Goal: Use online tool/utility: Use online tool/utility

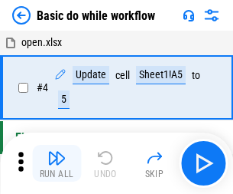
click at [57, 163] on img "button" at bounding box center [56, 157] width 18 height 18
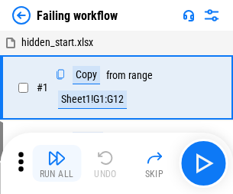
click at [57, 163] on img "button" at bounding box center [56, 157] width 18 height 18
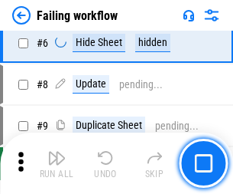
scroll to position [324, 0]
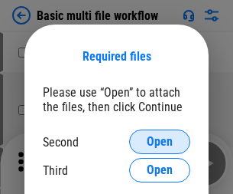
click at [160, 142] on span "Open" at bounding box center [160, 141] width 26 height 12
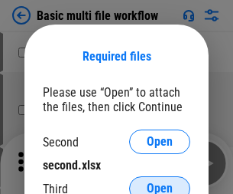
click at [160, 182] on span "Open" at bounding box center [160, 188] width 26 height 12
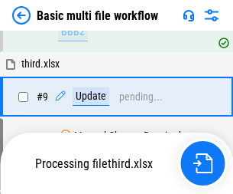
scroll to position [532, 0]
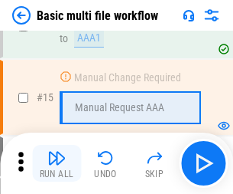
click at [57, 163] on img "button" at bounding box center [56, 157] width 18 height 18
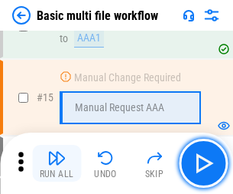
scroll to position [1018, 0]
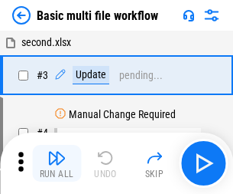
click at [57, 163] on img "button" at bounding box center [56, 157] width 18 height 18
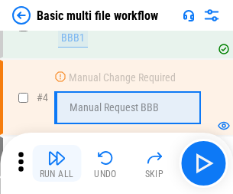
click at [57, 163] on img "button" at bounding box center [56, 157] width 18 height 18
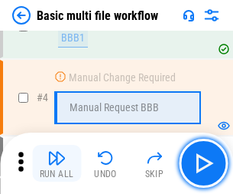
click at [57, 163] on img "button" at bounding box center [56, 157] width 18 height 18
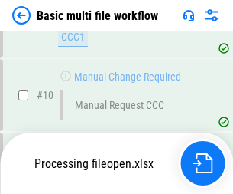
scroll to position [717, 0]
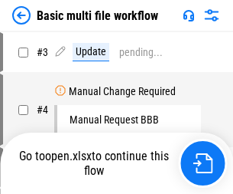
scroll to position [62, 0]
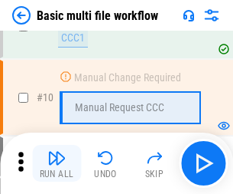
click at [57, 163] on img "button" at bounding box center [56, 157] width 18 height 18
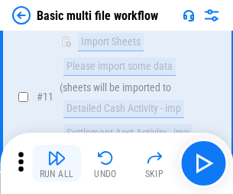
click at [57, 163] on img "button" at bounding box center [56, 157] width 18 height 18
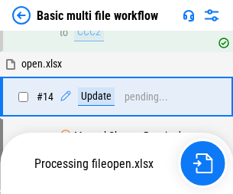
scroll to position [800, 0]
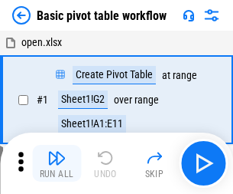
click at [57, 163] on img "button" at bounding box center [56, 157] width 18 height 18
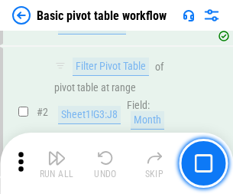
scroll to position [366, 0]
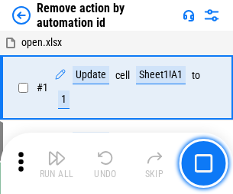
scroll to position [57, 0]
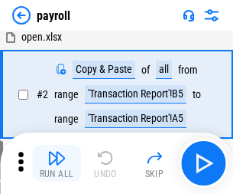
click at [57, 163] on img "button" at bounding box center [56, 157] width 18 height 18
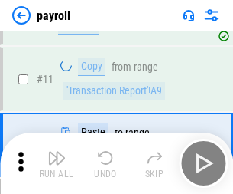
scroll to position [111, 0]
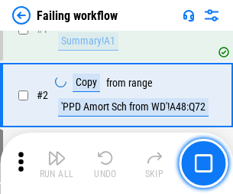
scroll to position [247, 0]
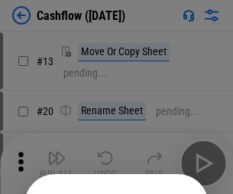
scroll to position [149, 0]
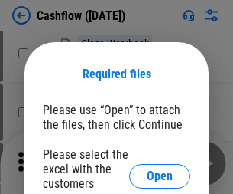
scroll to position [167, 0]
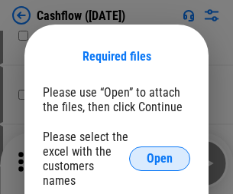
click at [160, 152] on span "Open" at bounding box center [160, 158] width 26 height 12
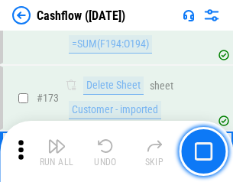
scroll to position [1620, 0]
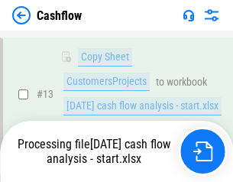
scroll to position [308, 0]
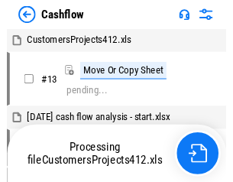
scroll to position [18, 0]
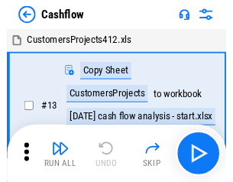
scroll to position [18, 0]
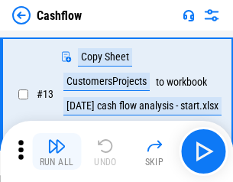
click at [57, 151] on img "button" at bounding box center [56, 146] width 18 height 18
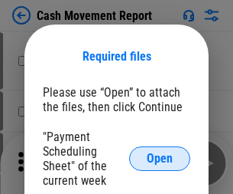
click at [160, 158] on span "Open" at bounding box center [160, 158] width 26 height 12
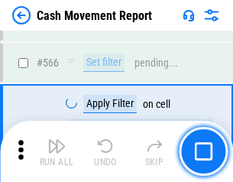
scroll to position [7012, 0]
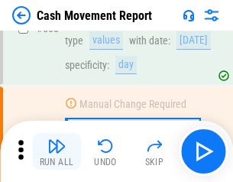
click at [57, 151] on img "button" at bounding box center [56, 146] width 18 height 18
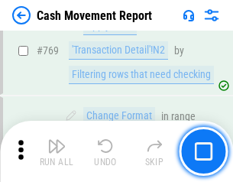
scroll to position [8502, 0]
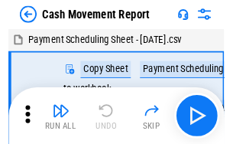
scroll to position [28, 0]
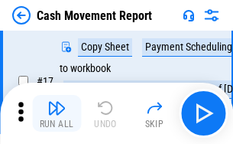
click at [57, 113] on img "button" at bounding box center [56, 108] width 18 height 18
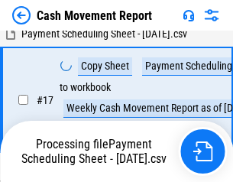
scroll to position [240, 0]
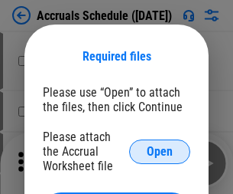
click at [160, 151] on span "Open" at bounding box center [160, 151] width 26 height 12
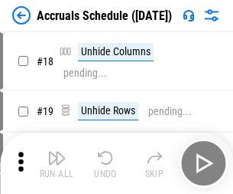
click at [57, 163] on img "button" at bounding box center [56, 157] width 18 height 18
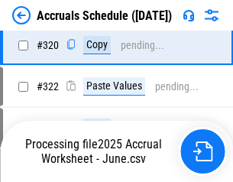
scroll to position [2846, 0]
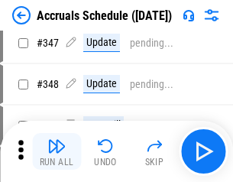
click at [57, 151] on img "button" at bounding box center [56, 146] width 18 height 18
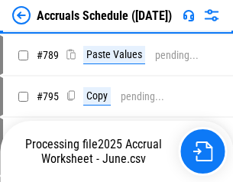
scroll to position [6427, 0]
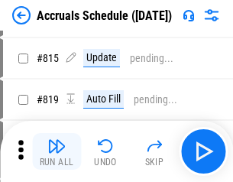
click at [57, 151] on img "button" at bounding box center [56, 146] width 18 height 18
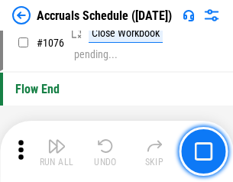
scroll to position [9163, 0]
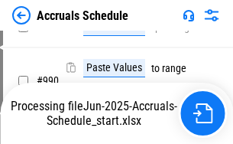
scroll to position [7632, 0]
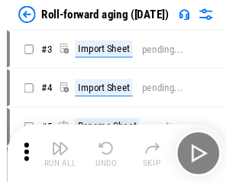
scroll to position [2, 0]
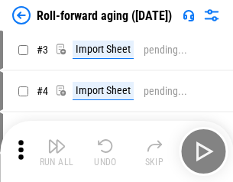
click at [57, 151] on img "button" at bounding box center [56, 146] width 18 height 18
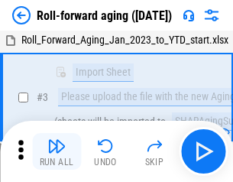
click at [57, 151] on img "button" at bounding box center [56, 146] width 18 height 18
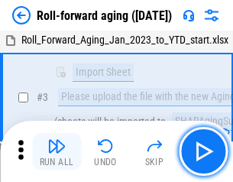
scroll to position [99, 0]
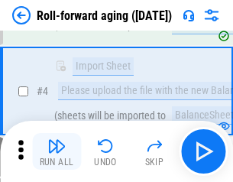
click at [57, 151] on img "button" at bounding box center [56, 146] width 18 height 18
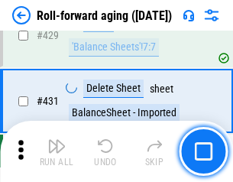
scroll to position [5305, 0]
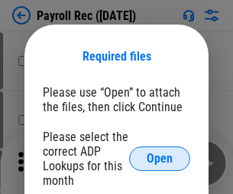
click at [160, 158] on span "Open" at bounding box center [160, 158] width 26 height 12
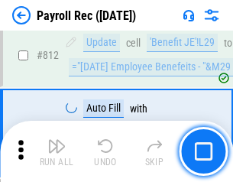
scroll to position [9720, 0]
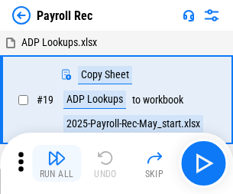
click at [57, 163] on img "button" at bounding box center [56, 157] width 18 height 18
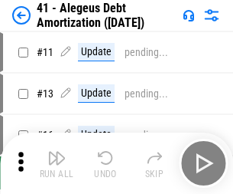
click at [57, 163] on img "button" at bounding box center [56, 157] width 18 height 18
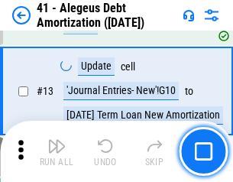
scroll to position [189, 0]
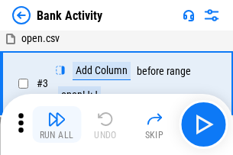
click at [57, 125] on img "button" at bounding box center [56, 119] width 18 height 18
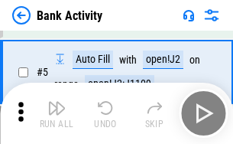
scroll to position [81, 0]
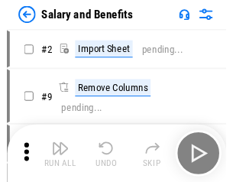
scroll to position [21, 0]
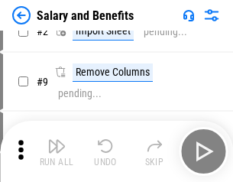
click at [57, 151] on img "button" at bounding box center [56, 146] width 18 height 18
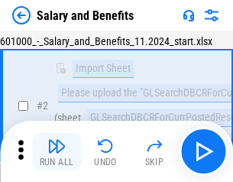
click at [57, 151] on img "button" at bounding box center [56, 146] width 18 height 18
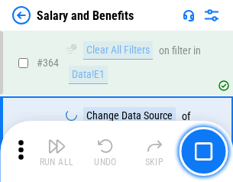
scroll to position [7205, 0]
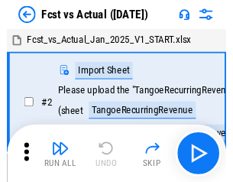
scroll to position [20, 0]
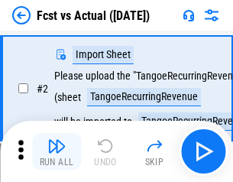
click at [57, 151] on img "button" at bounding box center [56, 146] width 18 height 18
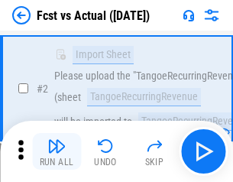
click at [57, 151] on img "button" at bounding box center [56, 146] width 18 height 18
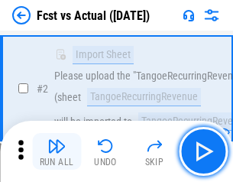
scroll to position [143, 0]
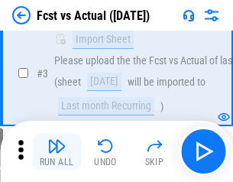
click at [57, 151] on img "button" at bounding box center [56, 146] width 18 height 18
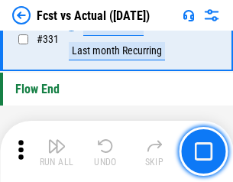
scroll to position [7324, 0]
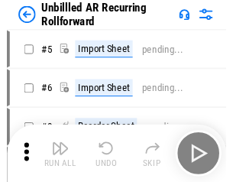
scroll to position [33, 0]
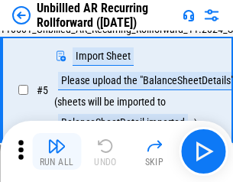
click at [57, 151] on img "button" at bounding box center [56, 146] width 18 height 18
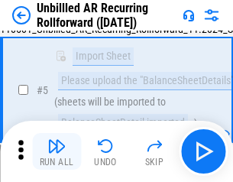
click at [57, 151] on img "button" at bounding box center [56, 146] width 18 height 18
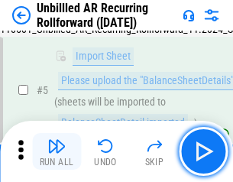
scroll to position [144, 0]
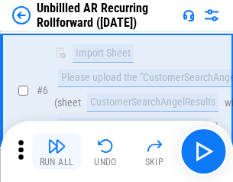
click at [57, 151] on img "button" at bounding box center [56, 146] width 18 height 18
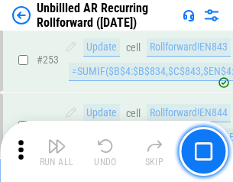
scroll to position [5197, 0]
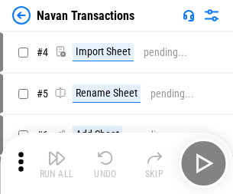
click at [57, 151] on img "button" at bounding box center [56, 157] width 18 height 18
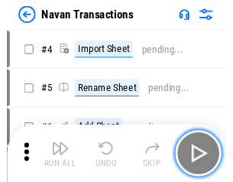
scroll to position [24, 0]
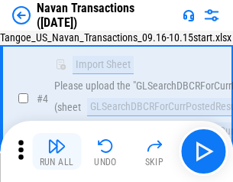
click at [57, 151] on img "button" at bounding box center [56, 146] width 18 height 18
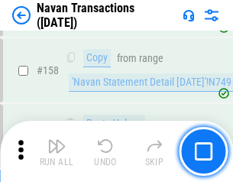
scroll to position [4960, 0]
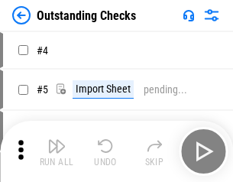
click at [57, 151] on img "button" at bounding box center [56, 146] width 18 height 18
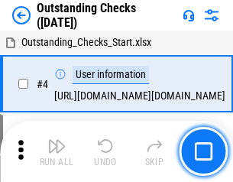
scroll to position [64, 0]
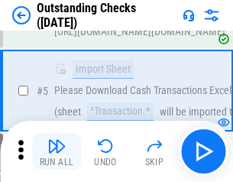
click at [57, 151] on img "button" at bounding box center [56, 146] width 18 height 18
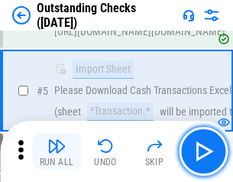
scroll to position [160, 0]
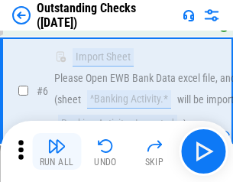
click at [57, 151] on img "button" at bounding box center [56, 146] width 18 height 18
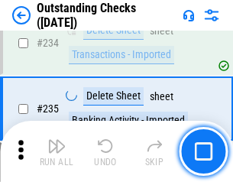
scroll to position [4646, 0]
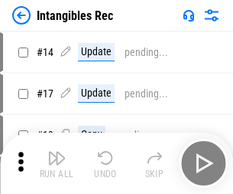
click at [57, 163] on img "button" at bounding box center [56, 157] width 18 height 18
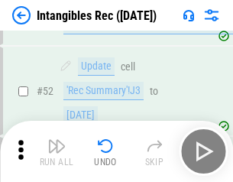
scroll to position [596, 0]
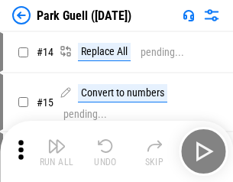
click at [57, 151] on img "button" at bounding box center [56, 146] width 18 height 18
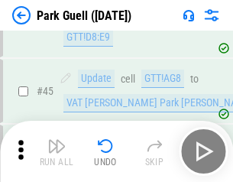
scroll to position [1913, 0]
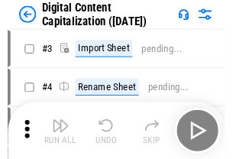
scroll to position [44, 0]
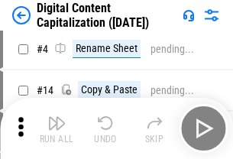
click at [57, 129] on img "button" at bounding box center [56, 123] width 18 height 18
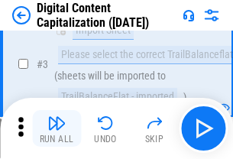
click at [57, 129] on img "button" at bounding box center [56, 123] width 18 height 18
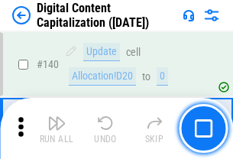
scroll to position [1623, 0]
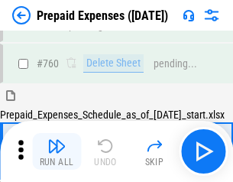
click at [57, 151] on img "button" at bounding box center [56, 146] width 18 height 18
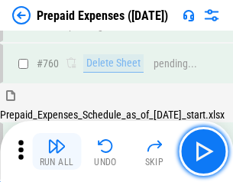
scroll to position [4241, 0]
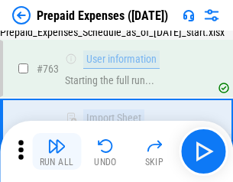
click at [57, 151] on img "button" at bounding box center [56, 146] width 18 height 18
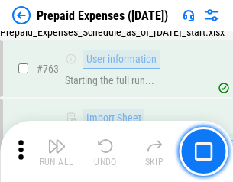
scroll to position [4331, 0]
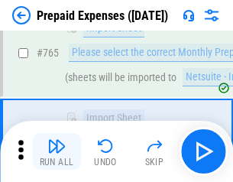
click at [57, 151] on img "button" at bounding box center [56, 146] width 18 height 18
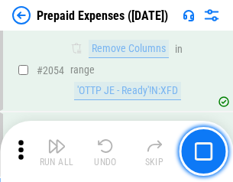
scroll to position [15993, 0]
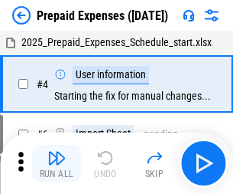
click at [57, 163] on img "button" at bounding box center [56, 157] width 18 height 18
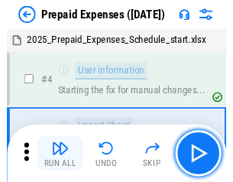
scroll to position [67, 0]
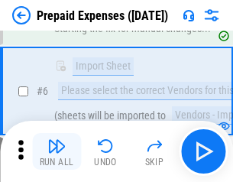
click at [57, 151] on img "button" at bounding box center [56, 146] width 18 height 18
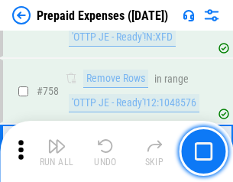
scroll to position [5452, 0]
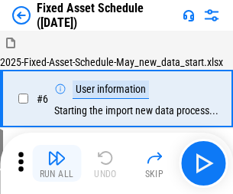
click at [57, 163] on img "button" at bounding box center [56, 157] width 18 height 18
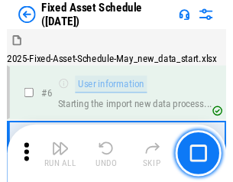
scroll to position [83, 0]
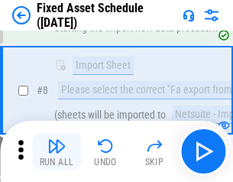
click at [57, 151] on img "button" at bounding box center [56, 146] width 18 height 18
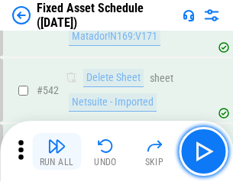
scroll to position [5455, 0]
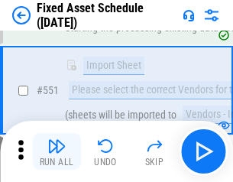
click at [57, 151] on img "button" at bounding box center [56, 146] width 18 height 18
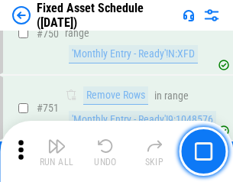
scroll to position [7459, 0]
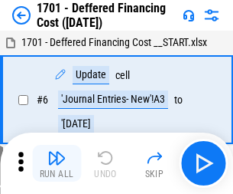
click at [57, 163] on img "button" at bounding box center [56, 157] width 18 height 18
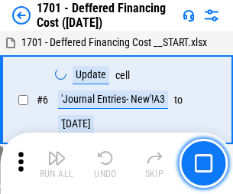
scroll to position [184, 0]
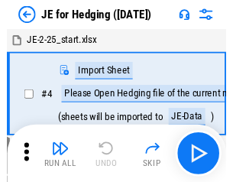
scroll to position [2, 0]
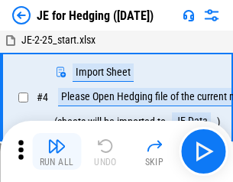
click at [57, 151] on img "button" at bounding box center [56, 146] width 18 height 18
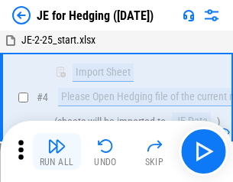
click at [57, 151] on img "button" at bounding box center [56, 146] width 18 height 18
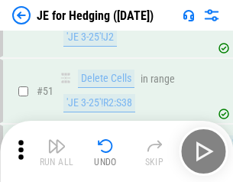
scroll to position [991, 0]
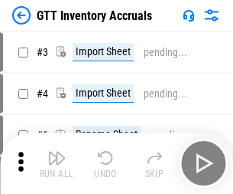
click at [57, 151] on img "button" at bounding box center [56, 157] width 18 height 18
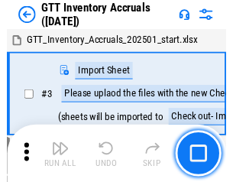
scroll to position [2, 0]
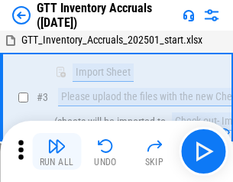
click at [57, 151] on img "button" at bounding box center [56, 146] width 18 height 18
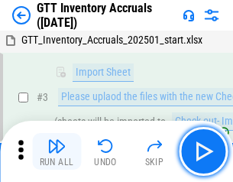
scroll to position [99, 0]
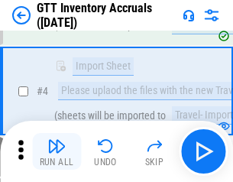
click at [57, 151] on img "button" at bounding box center [56, 146] width 18 height 18
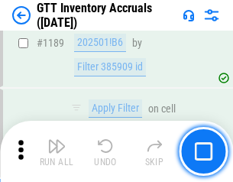
scroll to position [12494, 0]
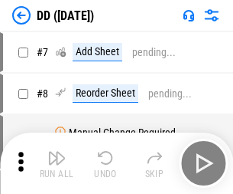
click at [57, 163] on img "button" at bounding box center [56, 157] width 18 height 18
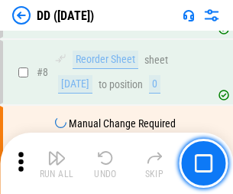
scroll to position [148, 0]
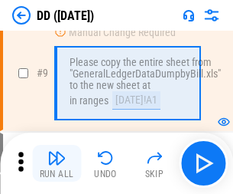
click at [57, 163] on img "button" at bounding box center [56, 157] width 18 height 18
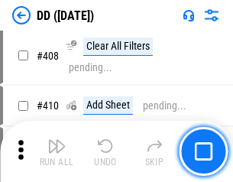
scroll to position [6845, 0]
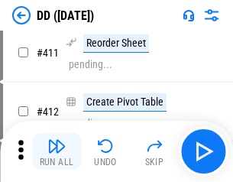
click at [57, 151] on img "button" at bounding box center [56, 146] width 18 height 18
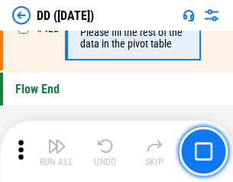
scroll to position [7323, 0]
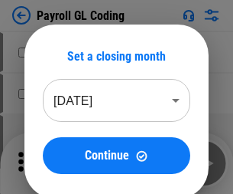
click at [57, 163] on img "button" at bounding box center [56, 157] width 18 height 18
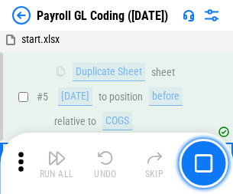
scroll to position [184, 0]
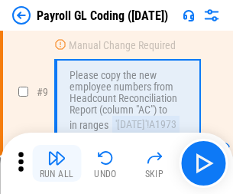
click at [57, 163] on img "button" at bounding box center [56, 157] width 18 height 18
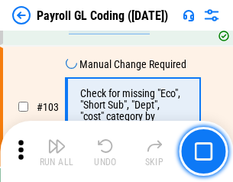
scroll to position [3589, 0]
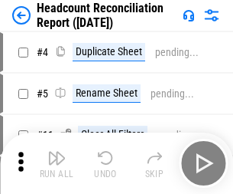
click at [57, 163] on img "button" at bounding box center [56, 157] width 18 height 18
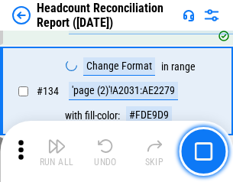
scroll to position [1839, 0]
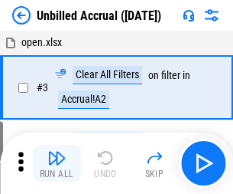
click at [57, 163] on img "button" at bounding box center [56, 157] width 18 height 18
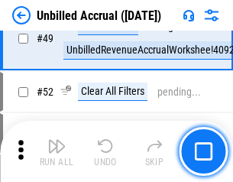
scroll to position [1388, 0]
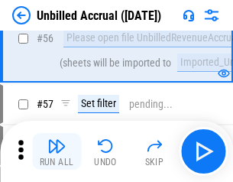
click at [57, 151] on img "button" at bounding box center [56, 146] width 18 height 18
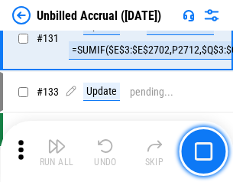
scroll to position [4557, 0]
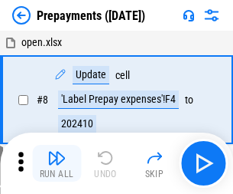
click at [57, 163] on img "button" at bounding box center [56, 157] width 18 height 18
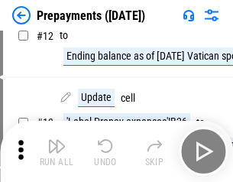
scroll to position [96, 0]
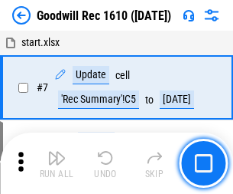
scroll to position [262, 0]
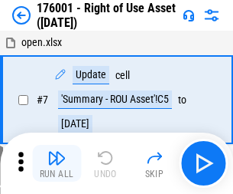
click at [57, 163] on img "button" at bounding box center [56, 157] width 18 height 18
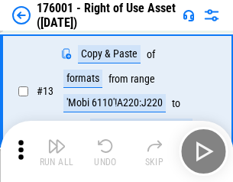
scroll to position [99, 0]
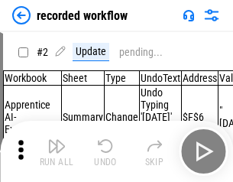
click at [57, 151] on img "button" at bounding box center [56, 146] width 18 height 18
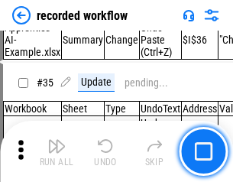
scroll to position [4782, 0]
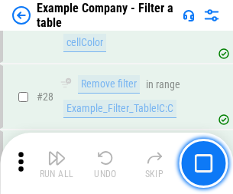
scroll to position [1400, 0]
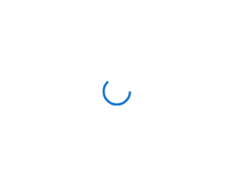
scroll to position [24, 0]
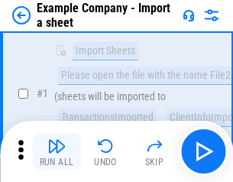
click at [57, 151] on img "button" at bounding box center [56, 146] width 18 height 18
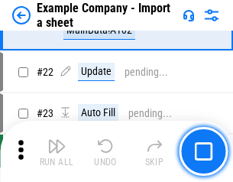
scroll to position [338, 0]
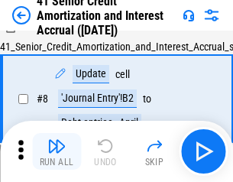
click at [57, 151] on img "button" at bounding box center [56, 146] width 18 height 18
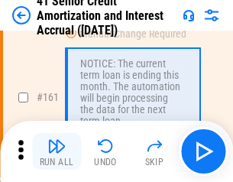
click at [57, 151] on img "button" at bounding box center [56, 146] width 18 height 18
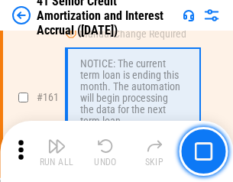
scroll to position [1636, 0]
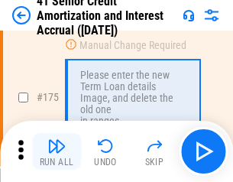
click at [57, 151] on img "button" at bounding box center [56, 146] width 18 height 18
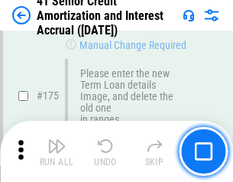
scroll to position [1792, 0]
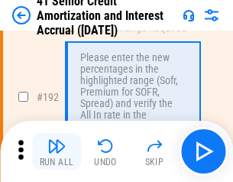
click at [57, 151] on img "button" at bounding box center [56, 146] width 18 height 18
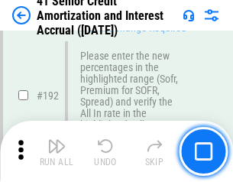
scroll to position [1952, 0]
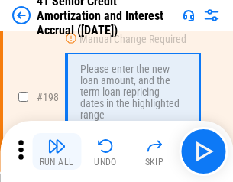
click at [57, 151] on img "button" at bounding box center [56, 146] width 18 height 18
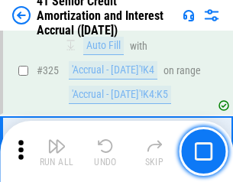
scroll to position [3909, 0]
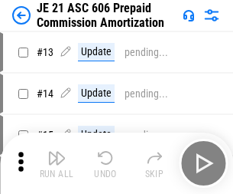
click at [57, 151] on img "button" at bounding box center [56, 157] width 18 height 18
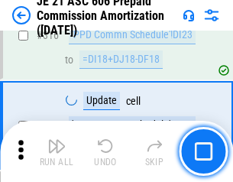
scroll to position [2857, 0]
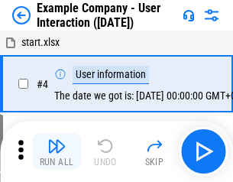
click at [57, 151] on img "button" at bounding box center [56, 146] width 18 height 18
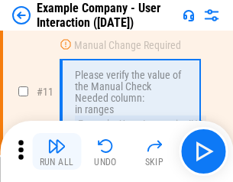
click at [57, 151] on img "button" at bounding box center [56, 146] width 18 height 18
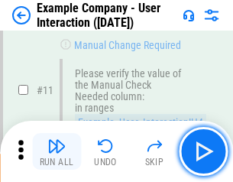
scroll to position [331, 0]
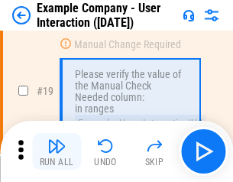
click at [57, 151] on img "button" at bounding box center [56, 146] width 18 height 18
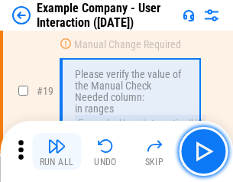
click at [57, 151] on img "button" at bounding box center [56, 146] width 18 height 18
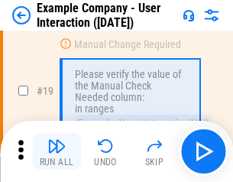
click at [57, 151] on img "button" at bounding box center [56, 146] width 18 height 18
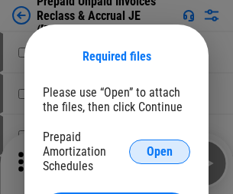
click at [160, 151] on span "Open" at bounding box center [160, 151] width 26 height 12
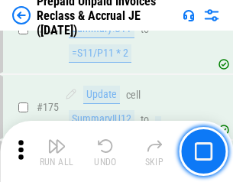
scroll to position [2066, 0]
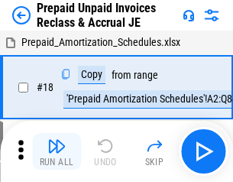
click at [57, 151] on img "button" at bounding box center [56, 146] width 18 height 18
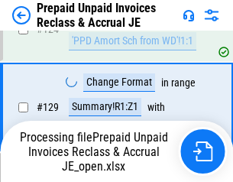
scroll to position [1109, 0]
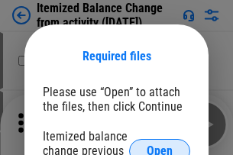
click at [160, 145] on span "Open" at bounding box center [160, 151] width 26 height 12
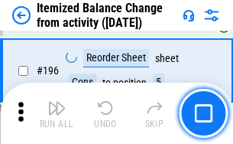
scroll to position [2945, 0]
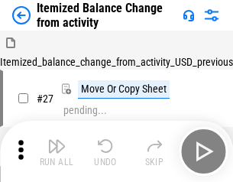
scroll to position [24, 0]
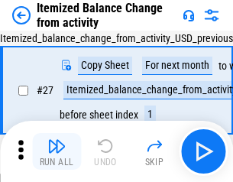
click at [57, 151] on img "button" at bounding box center [56, 146] width 18 height 18
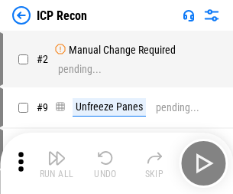
scroll to position [7, 0]
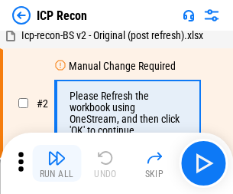
click at [57, 163] on img "button" at bounding box center [56, 157] width 18 height 18
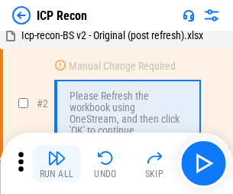
click at [57, 163] on img "button" at bounding box center [56, 157] width 18 height 18
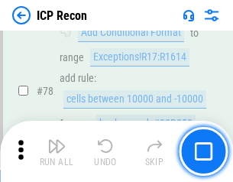
scroll to position [1499, 0]
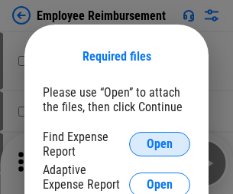
click at [160, 144] on span "Open" at bounding box center [160, 144] width 26 height 12
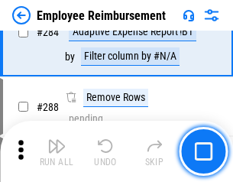
scroll to position [4159, 0]
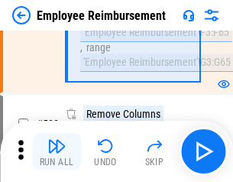
click at [57, 151] on img "button" at bounding box center [56, 146] width 18 height 18
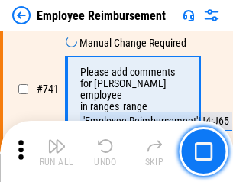
scroll to position [10734, 0]
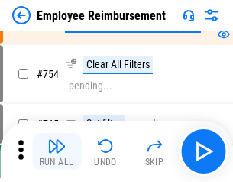
click at [57, 151] on img "button" at bounding box center [56, 146] width 18 height 18
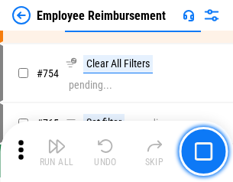
click at [57, 151] on img "button" at bounding box center [56, 146] width 18 height 18
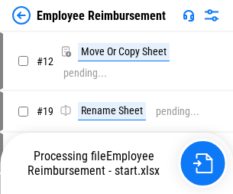
scroll to position [52, 0]
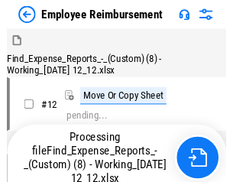
scroll to position [52, 0]
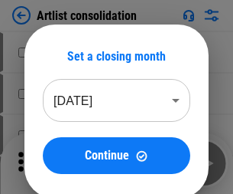
click at [57, 163] on img "button" at bounding box center [56, 157] width 18 height 18
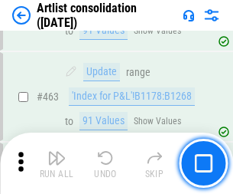
scroll to position [6699, 0]
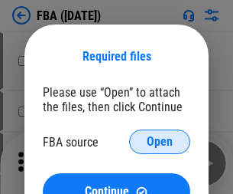
click at [160, 142] on span "Open" at bounding box center [160, 141] width 26 height 12
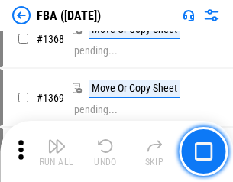
scroll to position [16431, 0]
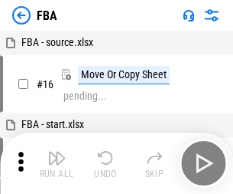
scroll to position [15, 0]
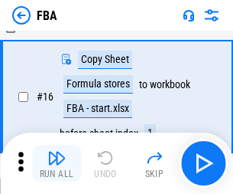
click at [57, 163] on img "button" at bounding box center [56, 157] width 18 height 18
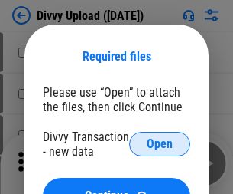
click at [160, 144] on span "Open" at bounding box center [160, 144] width 26 height 12
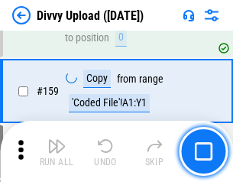
scroll to position [1584, 0]
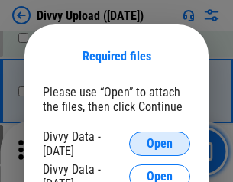
click at [160, 144] on span "Open" at bounding box center [160, 144] width 26 height 12
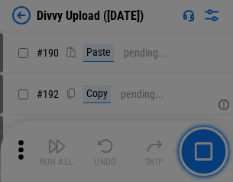
scroll to position [1931, 0]
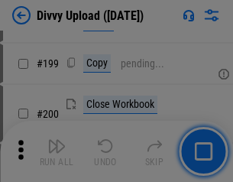
scroll to position [2225, 0]
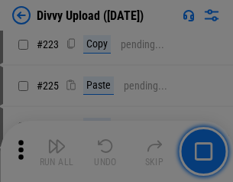
scroll to position [3053, 0]
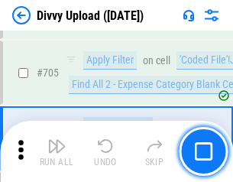
scroll to position [10466, 0]
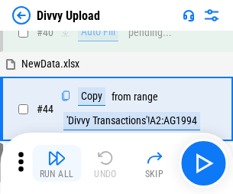
click at [57, 163] on img "button" at bounding box center [56, 157] width 18 height 18
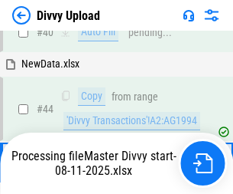
scroll to position [168, 0]
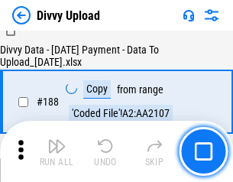
scroll to position [1801, 0]
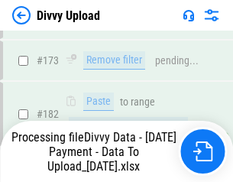
scroll to position [1712, 0]
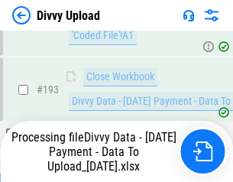
scroll to position [2062, 0]
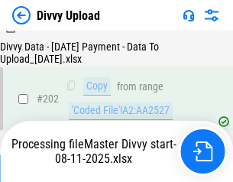
scroll to position [2476, 0]
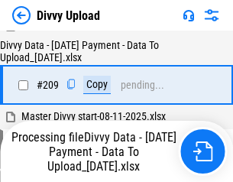
scroll to position [2813, 0]
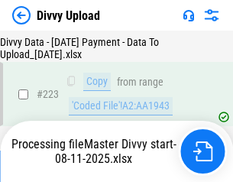
scroll to position [3488, 0]
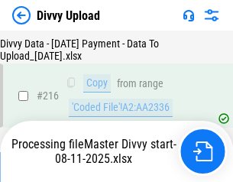
scroll to position [3163, 0]
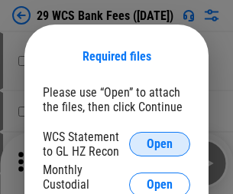
click at [160, 144] on span "Open" at bounding box center [160, 144] width 26 height 12
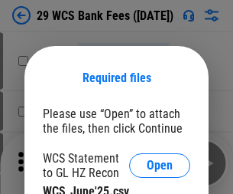
scroll to position [21, 0]
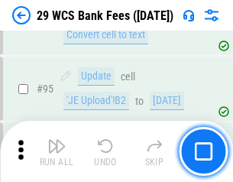
scroll to position [1491, 0]
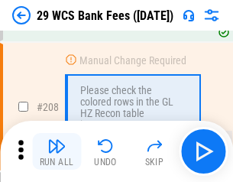
click at [57, 151] on img "button" at bounding box center [56, 146] width 18 height 18
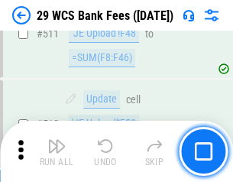
scroll to position [7698, 0]
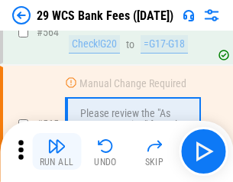
click at [57, 151] on img "button" at bounding box center [56, 146] width 18 height 18
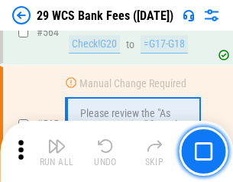
scroll to position [8275, 0]
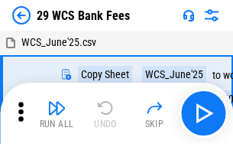
scroll to position [28, 0]
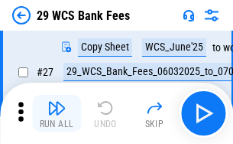
click at [57, 113] on img "button" at bounding box center [56, 108] width 18 height 18
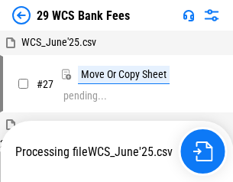
scroll to position [8, 0]
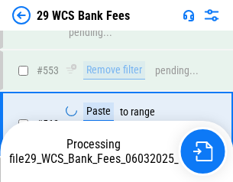
scroll to position [8168, 0]
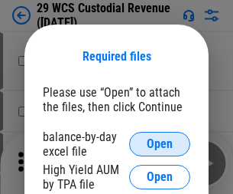
click at [160, 144] on span "Open" at bounding box center [160, 144] width 26 height 12
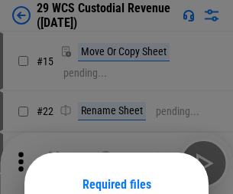
scroll to position [128, 0]
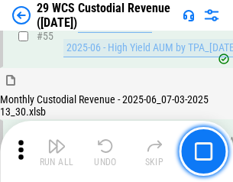
scroll to position [1147, 0]
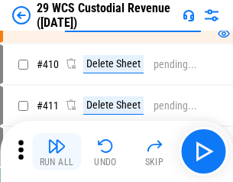
click at [57, 151] on img "button" at bounding box center [56, 146] width 18 height 18
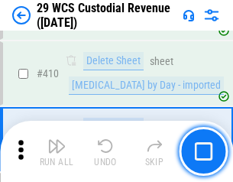
scroll to position [7307, 0]
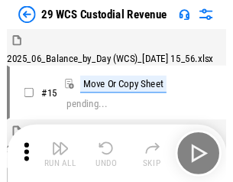
scroll to position [37, 0]
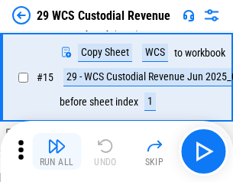
click at [57, 151] on img "button" at bounding box center [56, 146] width 18 height 18
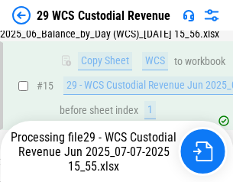
scroll to position [347, 0]
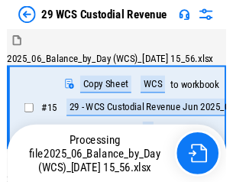
scroll to position [37, 0]
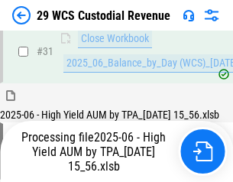
scroll to position [786, 0]
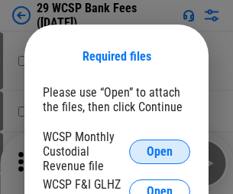
click at [160, 151] on span "Open" at bounding box center [160, 151] width 26 height 12
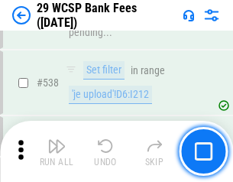
scroll to position [5878, 0]
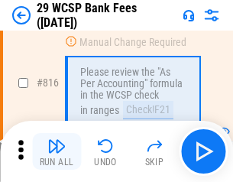
click at [57, 151] on img "button" at bounding box center [56, 146] width 18 height 18
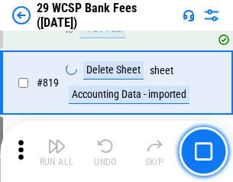
scroll to position [9347, 0]
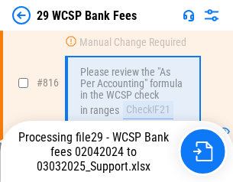
scroll to position [9408, 0]
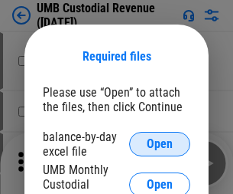
click at [160, 144] on span "Open" at bounding box center [160, 144] width 26 height 12
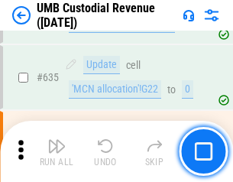
scroll to position [8007, 0]
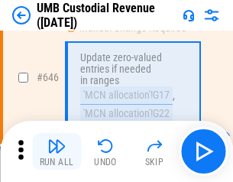
click at [57, 151] on img "button" at bounding box center [56, 146] width 18 height 18
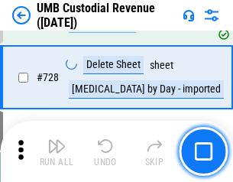
scroll to position [9438, 0]
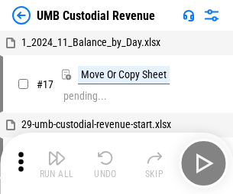
scroll to position [11, 0]
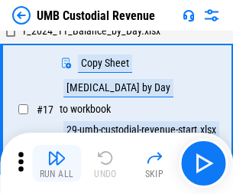
click at [57, 163] on img "button" at bounding box center [56, 157] width 18 height 18
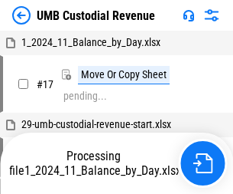
scroll to position [11, 0]
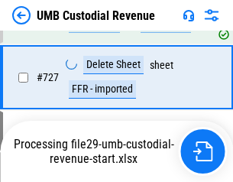
scroll to position [9403, 0]
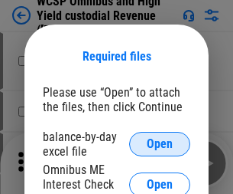
click at [160, 144] on span "Open" at bounding box center [160, 144] width 26 height 12
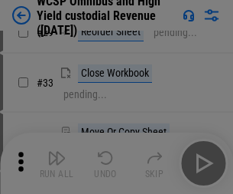
scroll to position [350, 0]
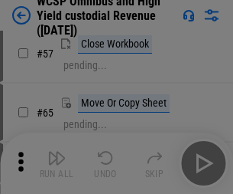
scroll to position [667, 0]
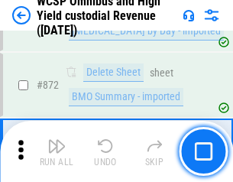
scroll to position [12949, 0]
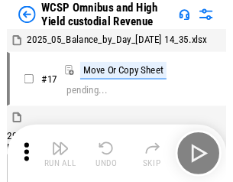
scroll to position [8, 0]
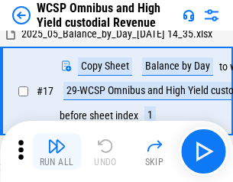
click at [57, 151] on img "button" at bounding box center [56, 146] width 18 height 18
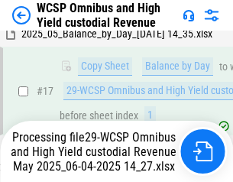
scroll to position [318, 0]
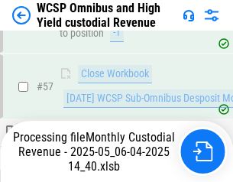
scroll to position [1570, 0]
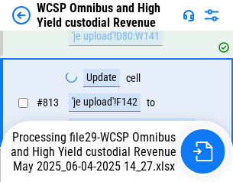
scroll to position [12638, 0]
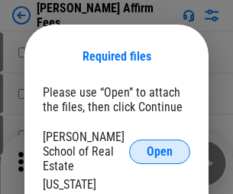
click at [160, 145] on span "Open" at bounding box center [160, 151] width 26 height 12
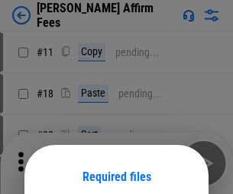
scroll to position [120, 0]
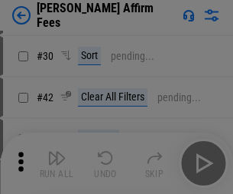
scroll to position [311, 0]
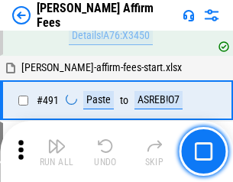
scroll to position [4160, 0]
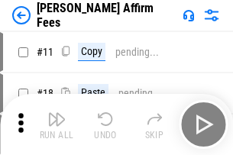
click at [57, 113] on img "button" at bounding box center [56, 119] width 18 height 18
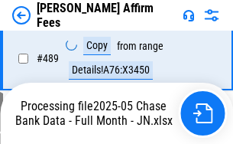
scroll to position [4013, 0]
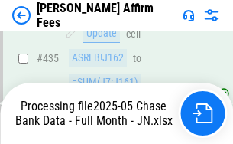
scroll to position [4013, 0]
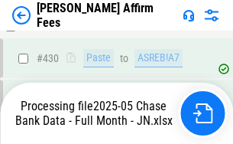
scroll to position [4013, 0]
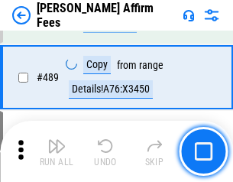
scroll to position [3993, 0]
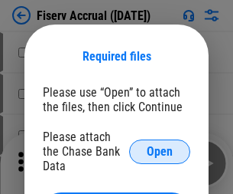
click at [160, 145] on span "Open" at bounding box center [160, 151] width 26 height 12
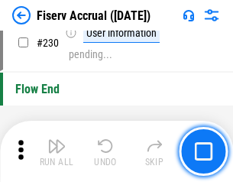
scroll to position [4848, 0]
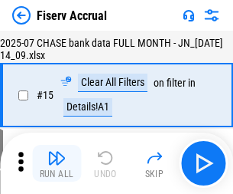
click at [57, 163] on img "button" at bounding box center [56, 157] width 18 height 18
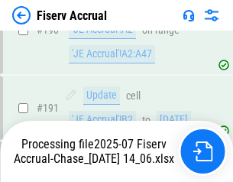
scroll to position [4122, 0]
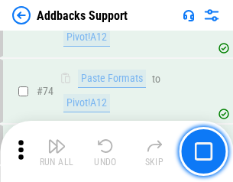
scroll to position [1114, 0]
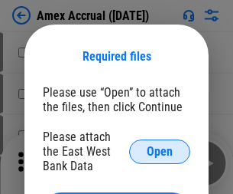
click at [160, 151] on span "Open" at bounding box center [160, 151] width 26 height 12
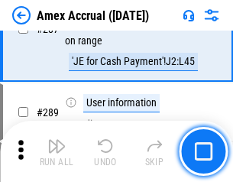
scroll to position [4577, 0]
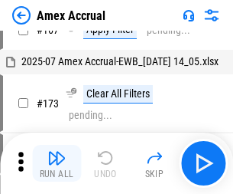
click at [57, 163] on img "button" at bounding box center [56, 157] width 18 height 18
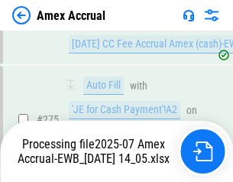
scroll to position [4655, 0]
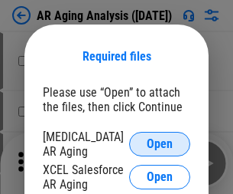
click at [160, 142] on span "Open" at bounding box center [160, 144] width 26 height 12
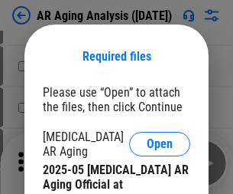
scroll to position [461, 0]
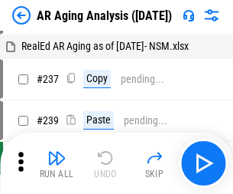
scroll to position [15, 0]
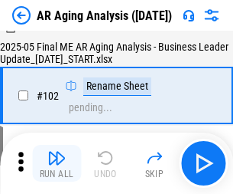
click at [57, 163] on img "button" at bounding box center [56, 157] width 18 height 18
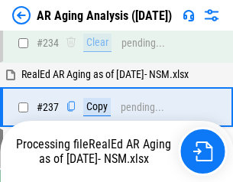
scroll to position [2372, 0]
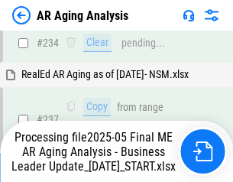
scroll to position [2354, 0]
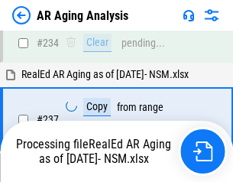
scroll to position [2417, 0]
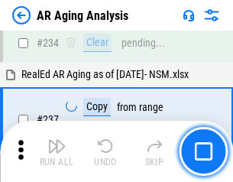
scroll to position [2354, 0]
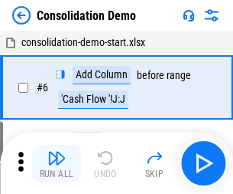
click at [57, 163] on img "button" at bounding box center [56, 157] width 18 height 18
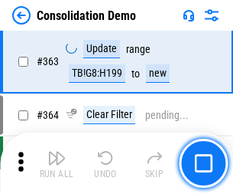
scroll to position [5128, 0]
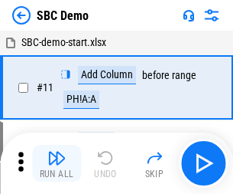
click at [57, 163] on img "button" at bounding box center [56, 157] width 18 height 18
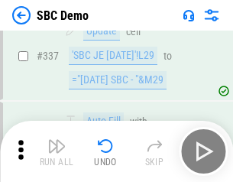
scroll to position [4025, 0]
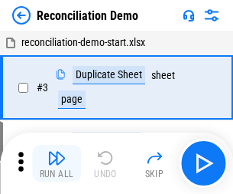
click at [57, 163] on img "button" at bounding box center [56, 157] width 18 height 18
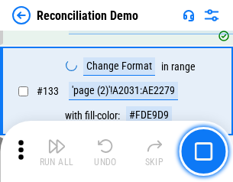
scroll to position [1817, 0]
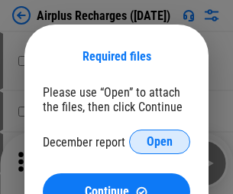
click at [160, 142] on span "Open" at bounding box center [160, 141] width 26 height 12
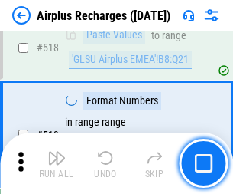
scroll to position [6584, 0]
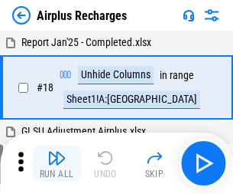
click at [57, 163] on img "button" at bounding box center [56, 157] width 18 height 18
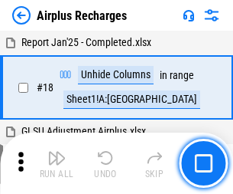
scroll to position [67, 0]
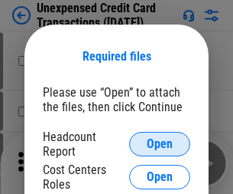
click at [160, 144] on span "Open" at bounding box center [160, 144] width 26 height 12
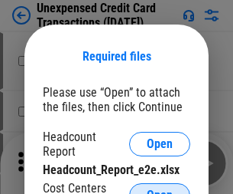
click at [160, 189] on span "Open" at bounding box center [160, 195] width 26 height 12
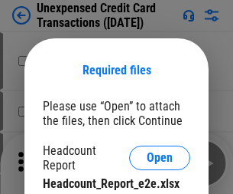
scroll to position [14, 0]
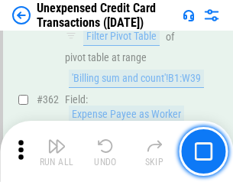
scroll to position [3935, 0]
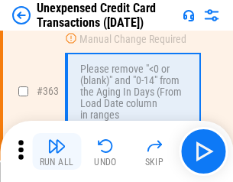
click at [57, 151] on img "button" at bounding box center [56, 146] width 18 height 18
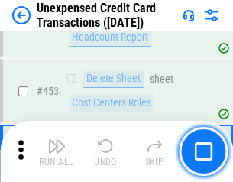
scroll to position [5218, 0]
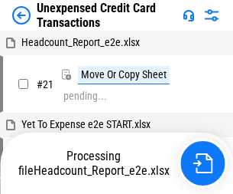
scroll to position [24, 0]
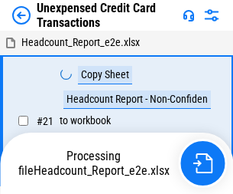
scroll to position [24, 0]
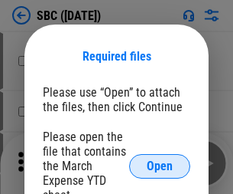
click at [160, 165] on span "Open" at bounding box center [160, 166] width 26 height 12
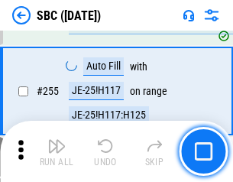
scroll to position [2990, 0]
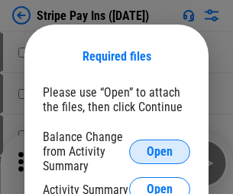
click at [160, 151] on span "Open" at bounding box center [160, 151] width 26 height 12
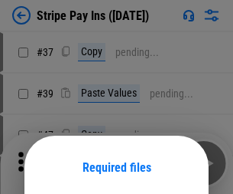
scroll to position [111, 0]
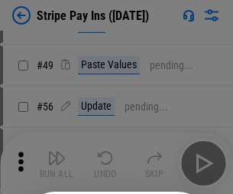
scroll to position [278, 0]
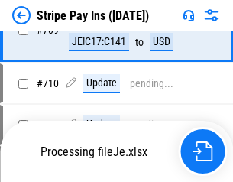
scroll to position [7445, 0]
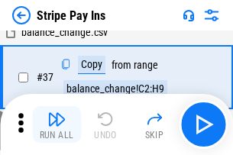
click at [57, 125] on img "button" at bounding box center [56, 119] width 18 height 18
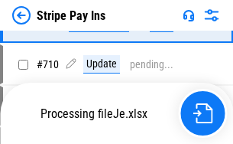
scroll to position [7574, 0]
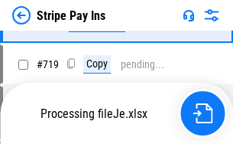
scroll to position [7898, 0]
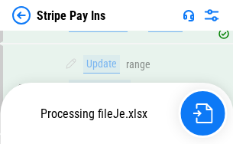
scroll to position [7718, 0]
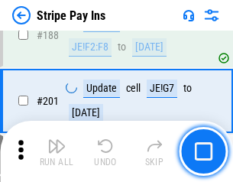
scroll to position [2179, 0]
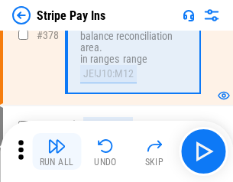
click at [57, 151] on img "button" at bounding box center [56, 146] width 18 height 18
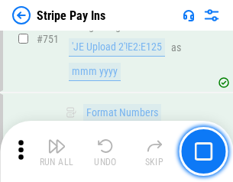
scroll to position [7879, 0]
